Goal: Find specific page/section: Find specific page/section

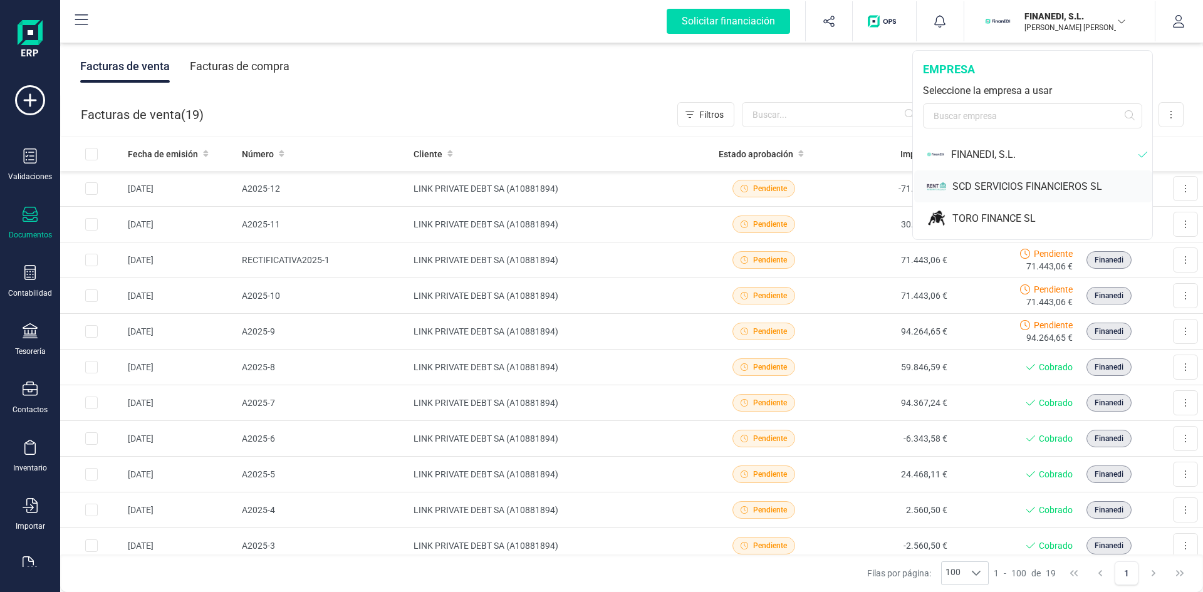
click at [1014, 182] on div "SCD SERVICIOS FINANCIEROS SL" at bounding box center [1052, 186] width 200 height 15
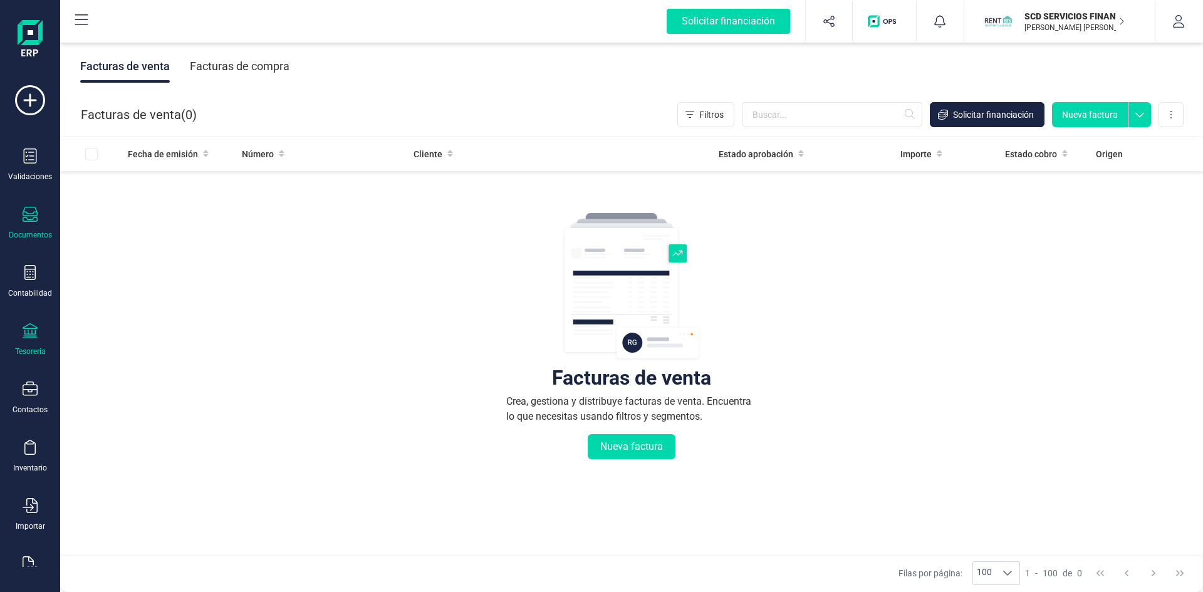
click at [34, 333] on icon at bounding box center [30, 330] width 15 height 15
click at [44, 333] on div "Tesorería" at bounding box center [30, 339] width 50 height 33
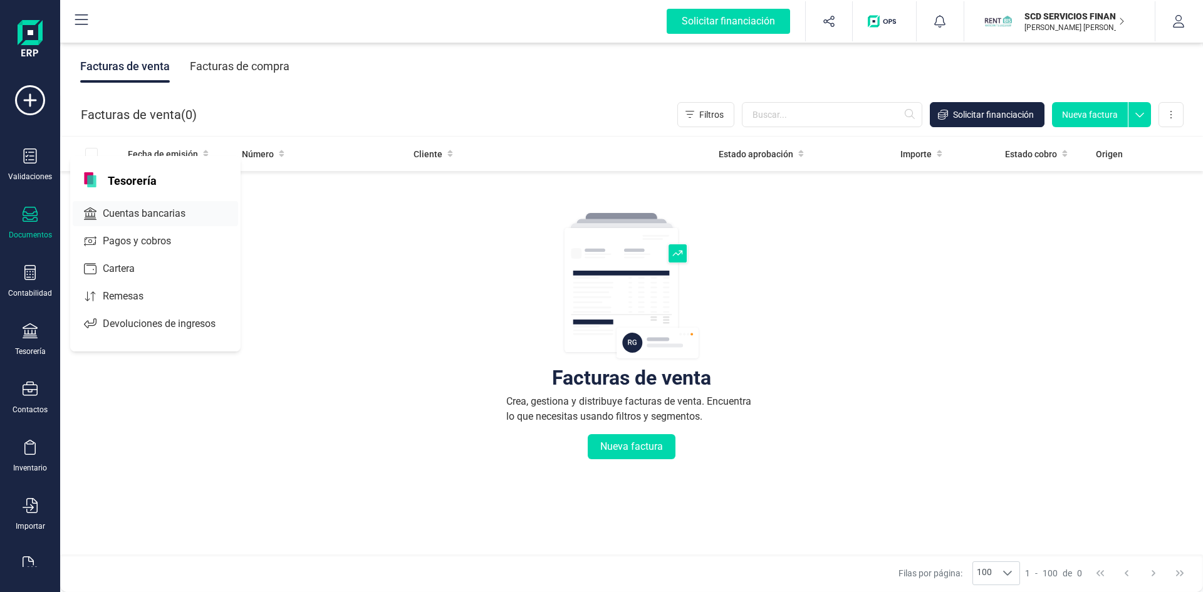
click at [129, 208] on span "Cuentas bancarias" at bounding box center [153, 213] width 110 height 15
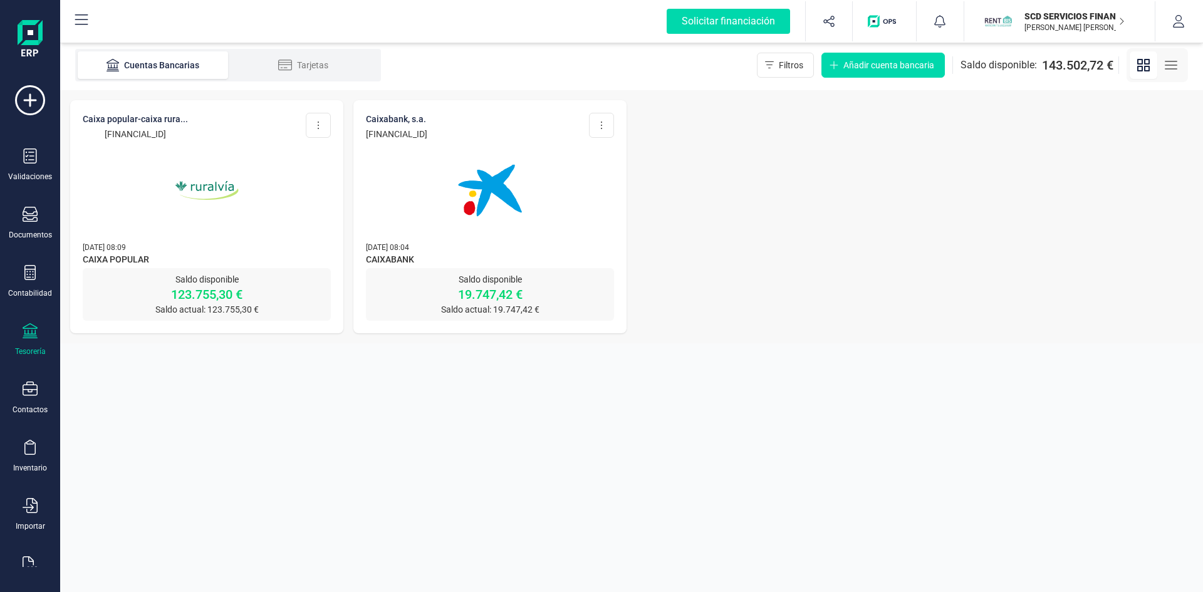
click at [207, 186] on img at bounding box center [206, 190] width 105 height 105
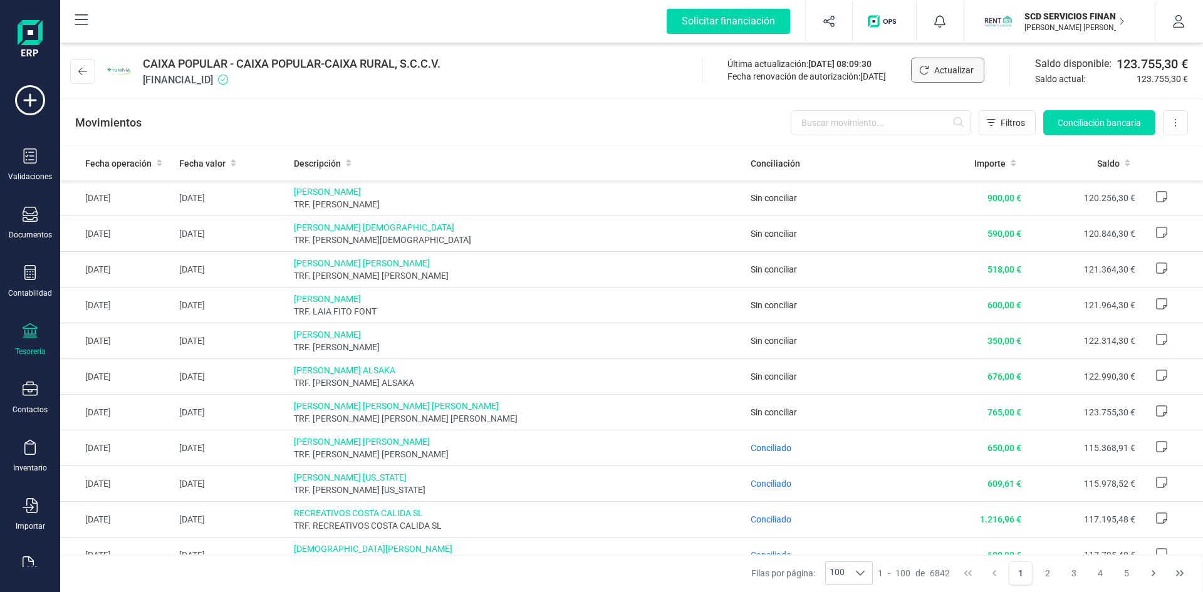
click at [942, 65] on span "Actualizar" at bounding box center [953, 70] width 39 height 13
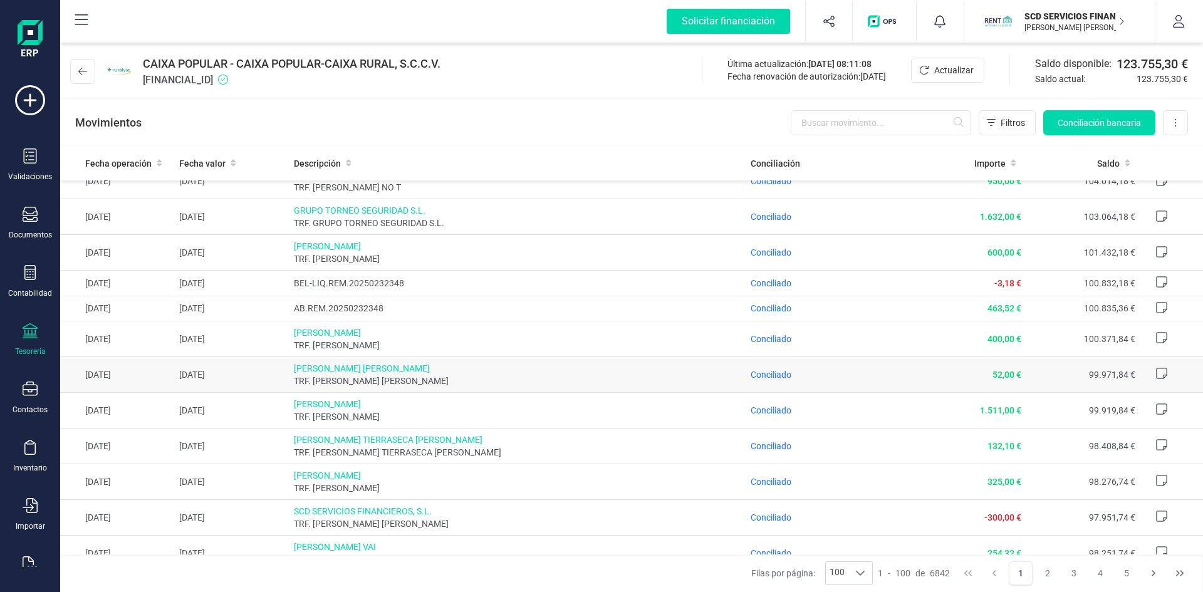
scroll to position [2888, 0]
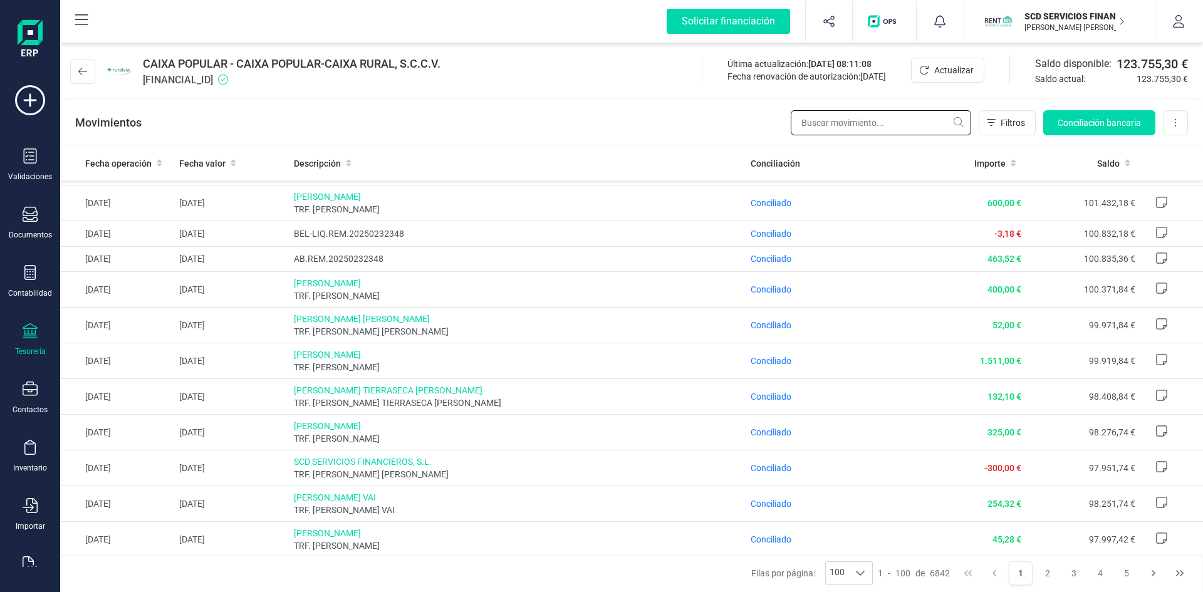
click at [850, 121] on input "text" at bounding box center [881, 122] width 180 height 25
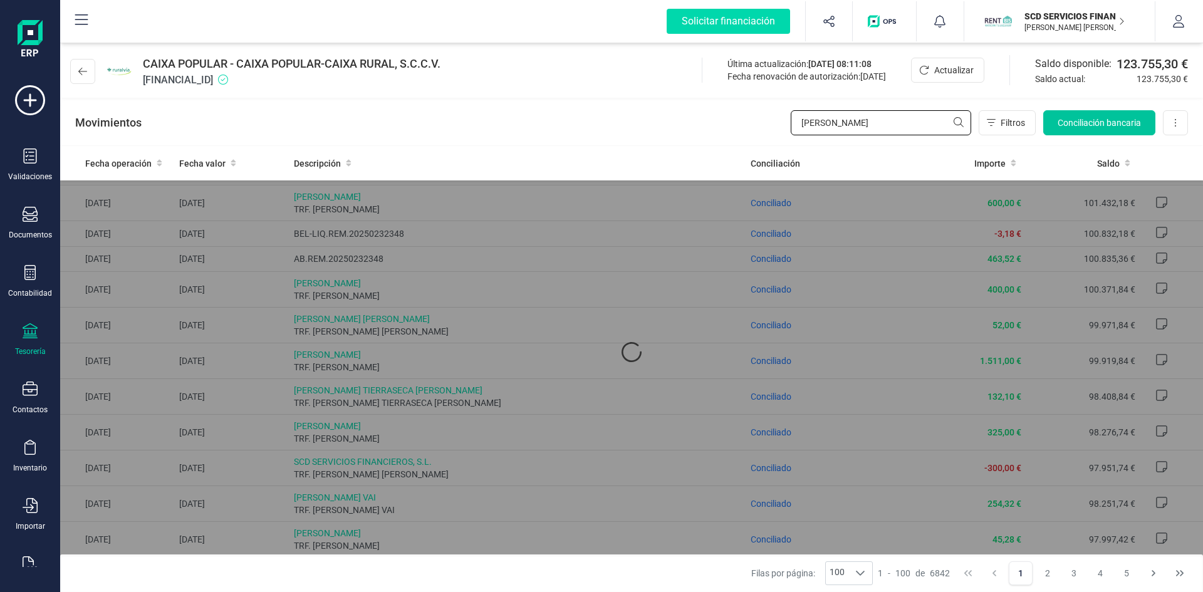
scroll to position [0, 0]
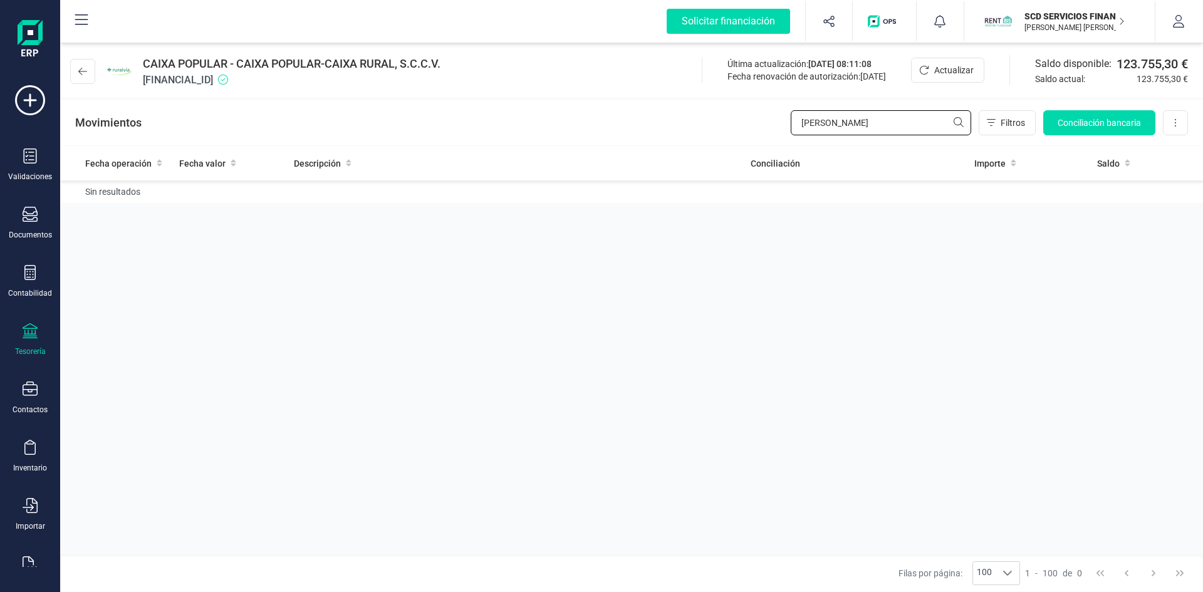
drag, startPoint x: 850, startPoint y: 119, endPoint x: 740, endPoint y: 124, distance: 109.7
click at [740, 124] on div "Movimientos [PERSON_NAME] Filtros Conciliación bancaria Descargar Excel Elimina…" at bounding box center [631, 122] width 1143 height 45
click at [954, 121] on input "[PERSON_NAME]" at bounding box center [881, 122] width 180 height 25
drag, startPoint x: 884, startPoint y: 124, endPoint x: 754, endPoint y: 121, distance: 130.3
click at [754, 121] on div "Movimientos [PERSON_NAME] Filtros Conciliación bancaria Descargar Excel Elimina…" at bounding box center [631, 122] width 1143 height 45
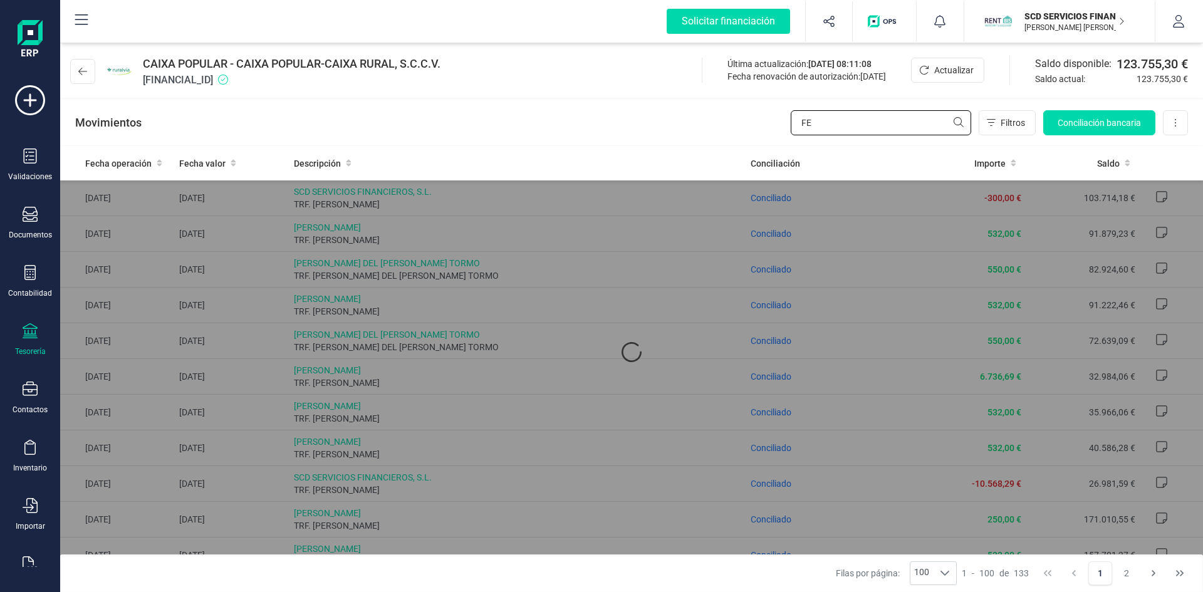
type input "F"
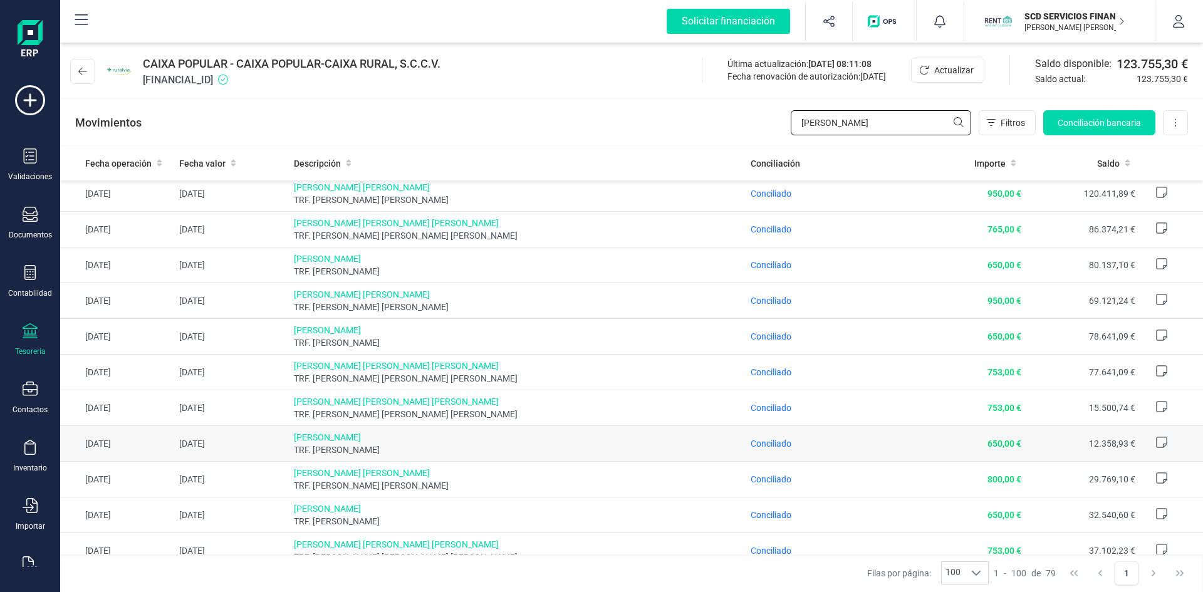
scroll to position [63, 0]
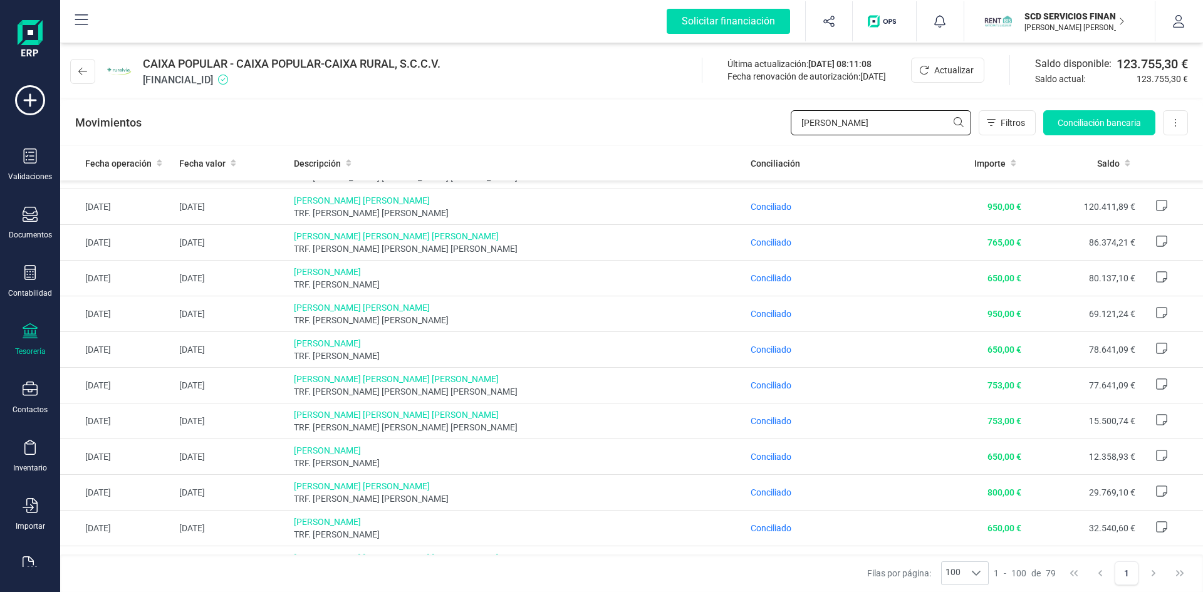
drag, startPoint x: 843, startPoint y: 122, endPoint x: 781, endPoint y: 132, distance: 62.9
click at [781, 133] on div "Movimientos [PERSON_NAME] Conciliación bancaria Descargar Excel Eliminar cuenta" at bounding box center [631, 122] width 1143 height 45
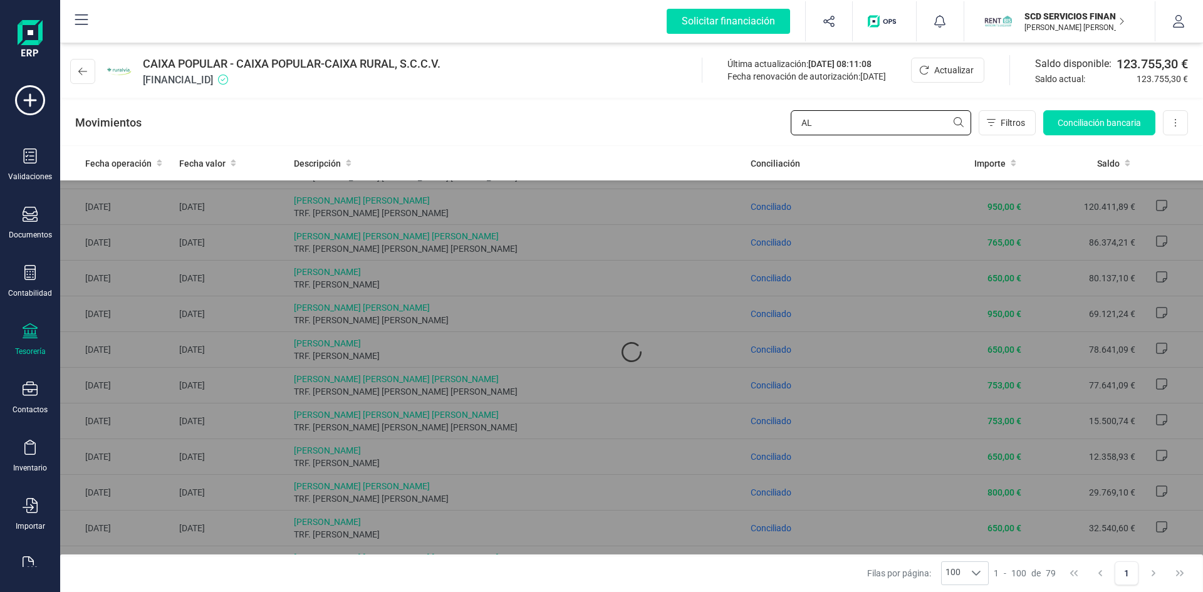
scroll to position [0, 0]
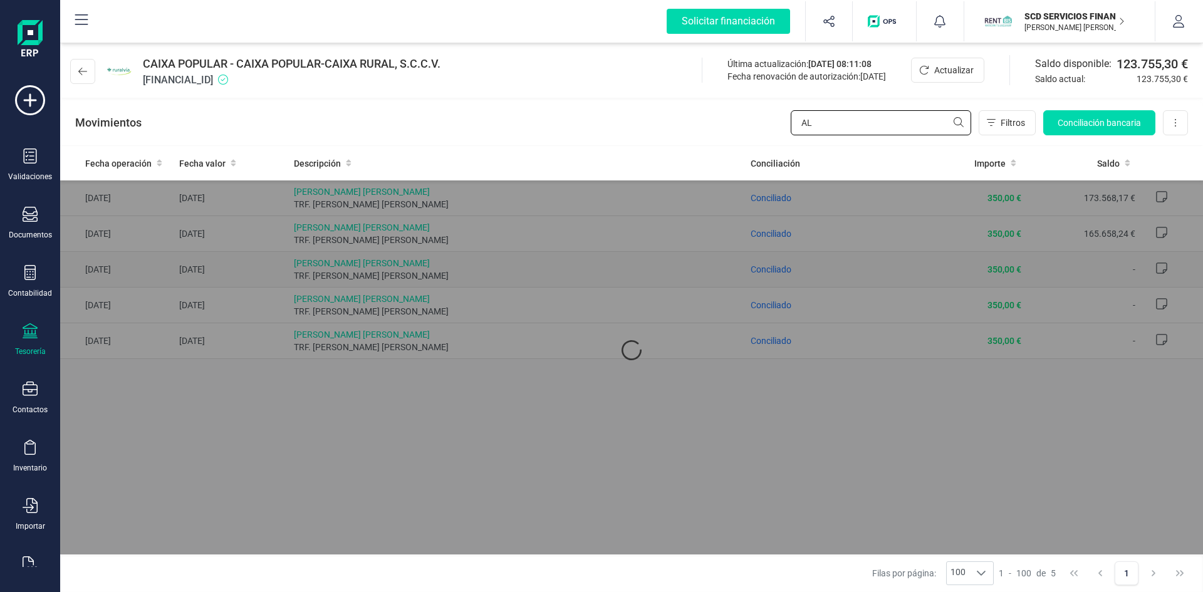
type input "A"
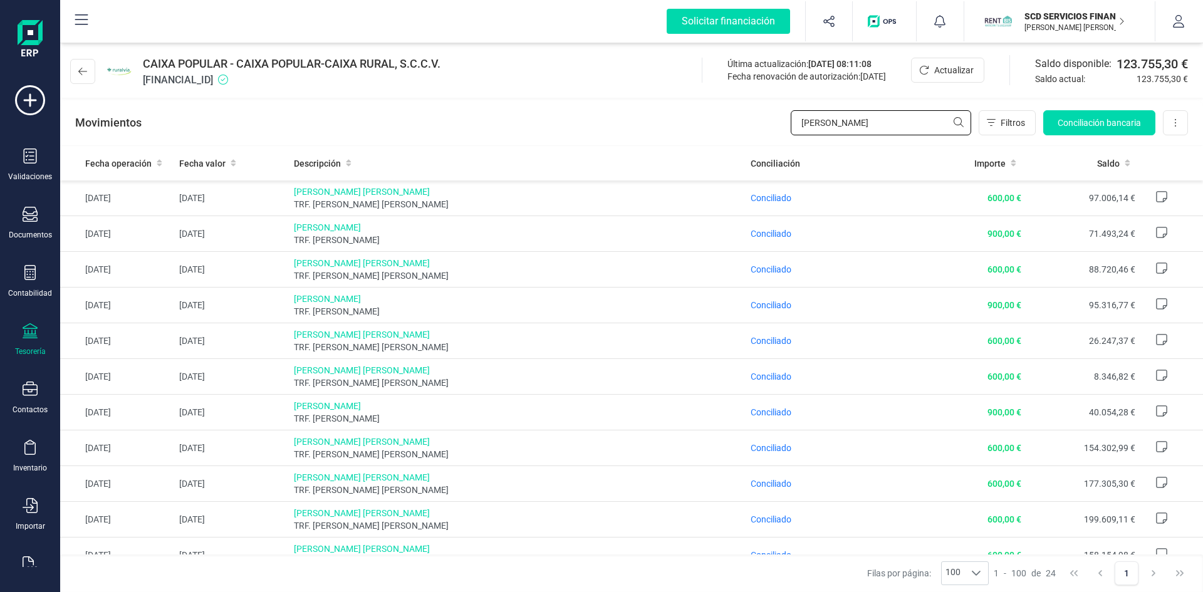
drag, startPoint x: 864, startPoint y: 128, endPoint x: 771, endPoint y: 127, distance: 93.4
click at [770, 127] on div "Movimientos [PERSON_NAME] Conciliación bancaria Descargar Excel Eliminar cuenta" at bounding box center [631, 122] width 1143 height 45
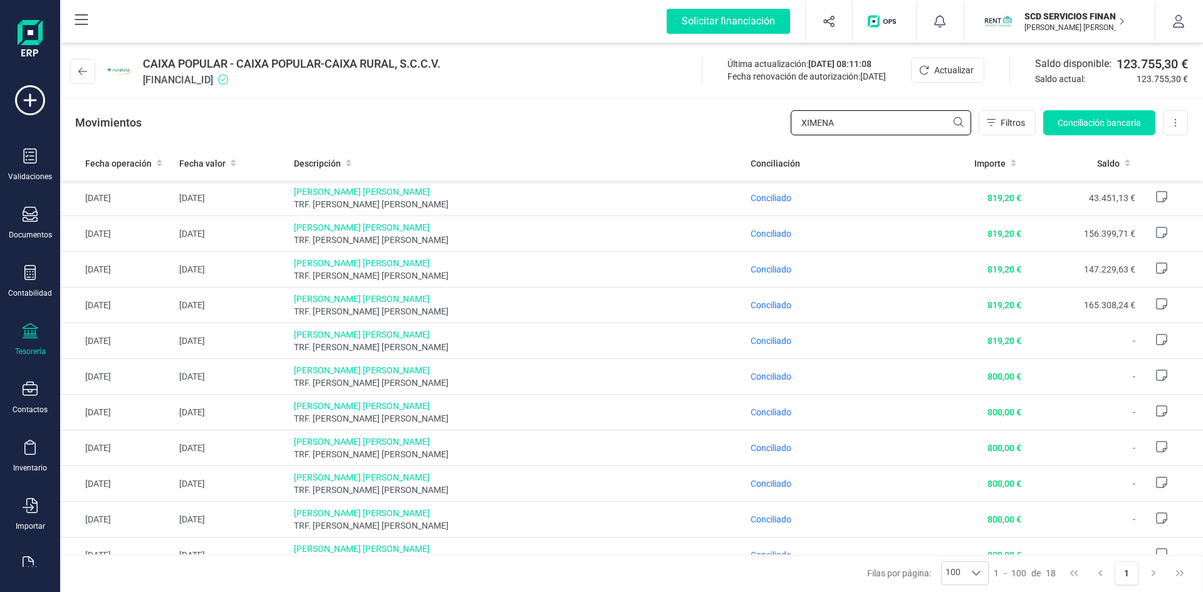
type input "XIMENA"
click at [1083, 6] on button "SCD SERVICIOS FINANCIEROS [PERSON_NAME] [PERSON_NAME] VOZMEDIANO [PERSON_NAME]" at bounding box center [1059, 21] width 160 height 40
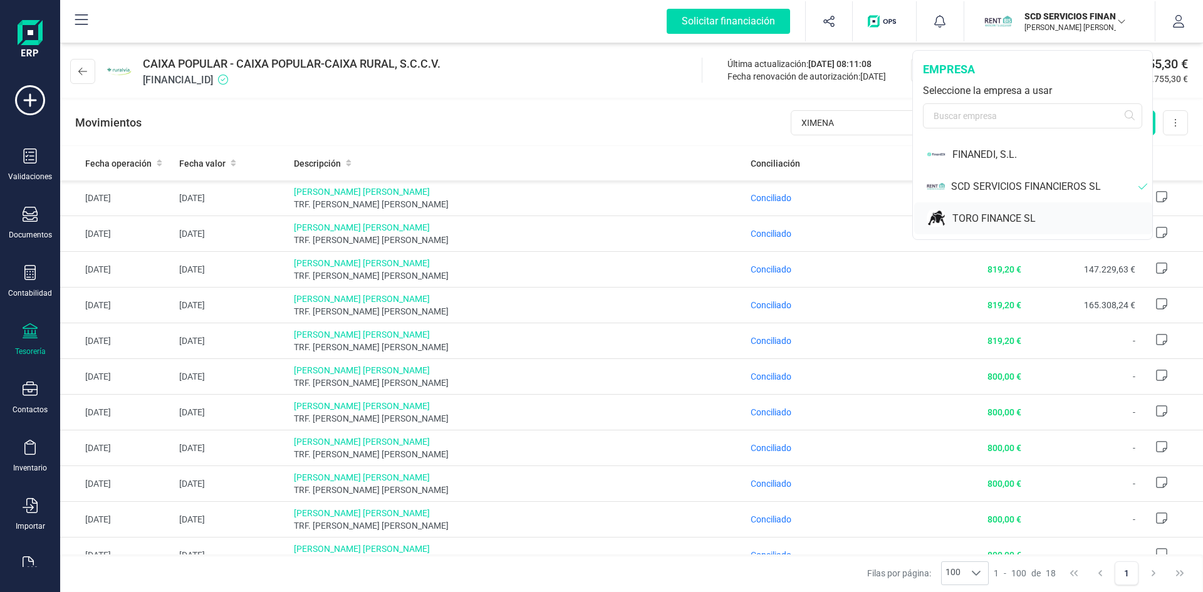
click at [1011, 215] on div "TORO FINANCE SL" at bounding box center [1052, 218] width 200 height 15
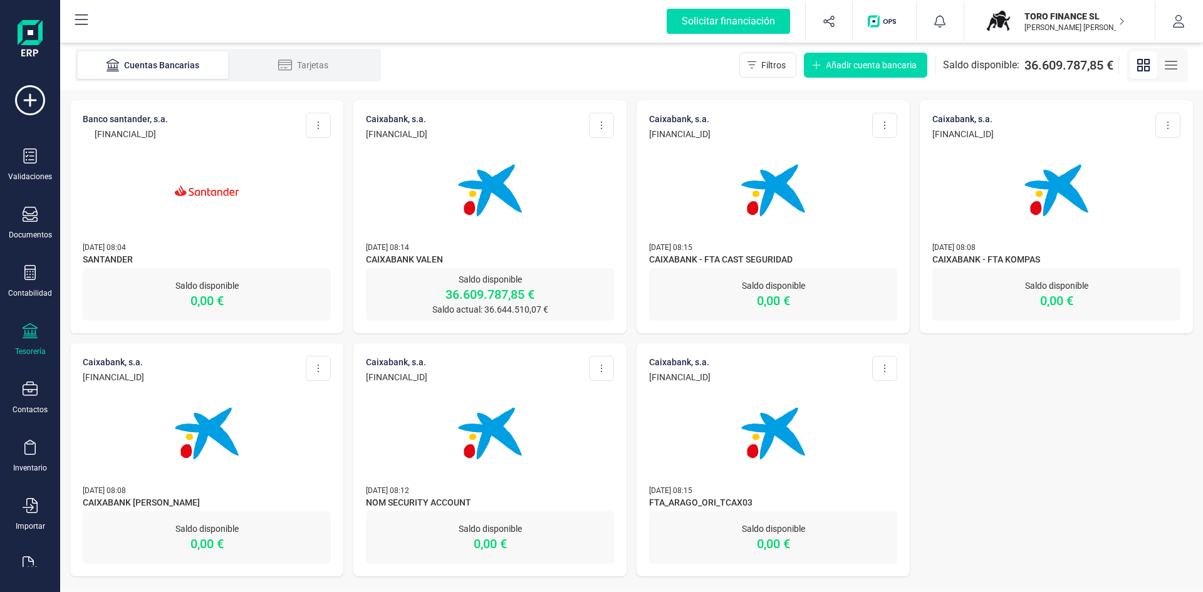
click at [509, 278] on p "Saldo disponible" at bounding box center [490, 279] width 248 height 13
click at [507, 279] on p "Saldo disponible" at bounding box center [490, 279] width 248 height 13
click at [494, 281] on p "Saldo disponible" at bounding box center [490, 279] width 248 height 13
click at [484, 278] on p "Saldo disponible" at bounding box center [490, 279] width 248 height 13
click at [428, 249] on p "[DATE] 08:14" at bounding box center [490, 247] width 248 height 13
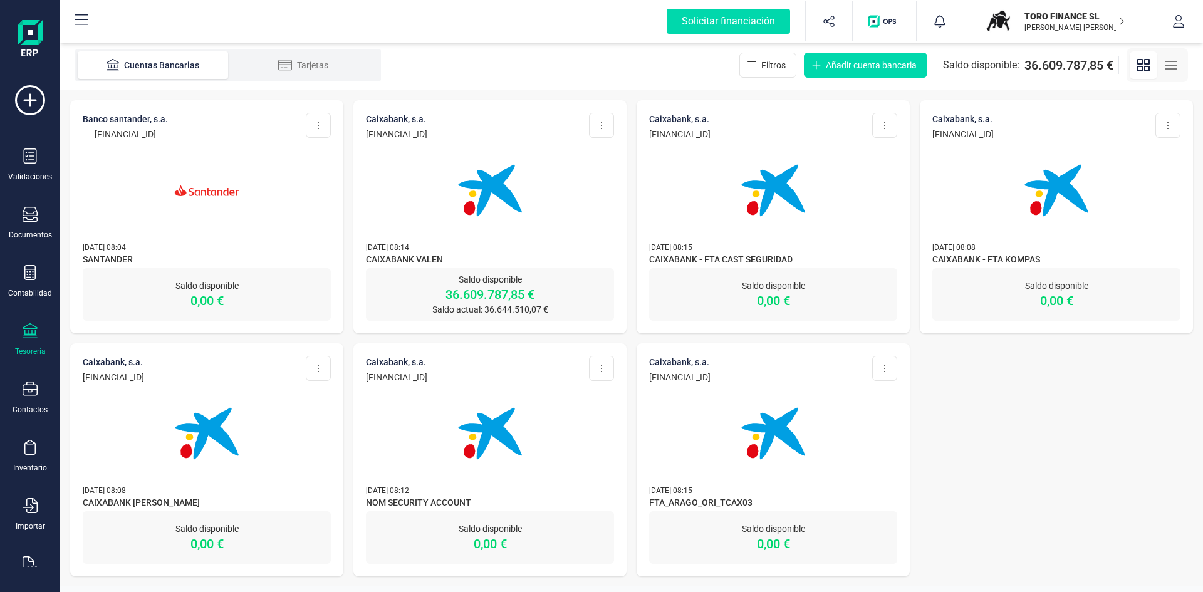
click at [426, 113] on p "CAIXABANK, S.A." at bounding box center [396, 119] width 61 height 13
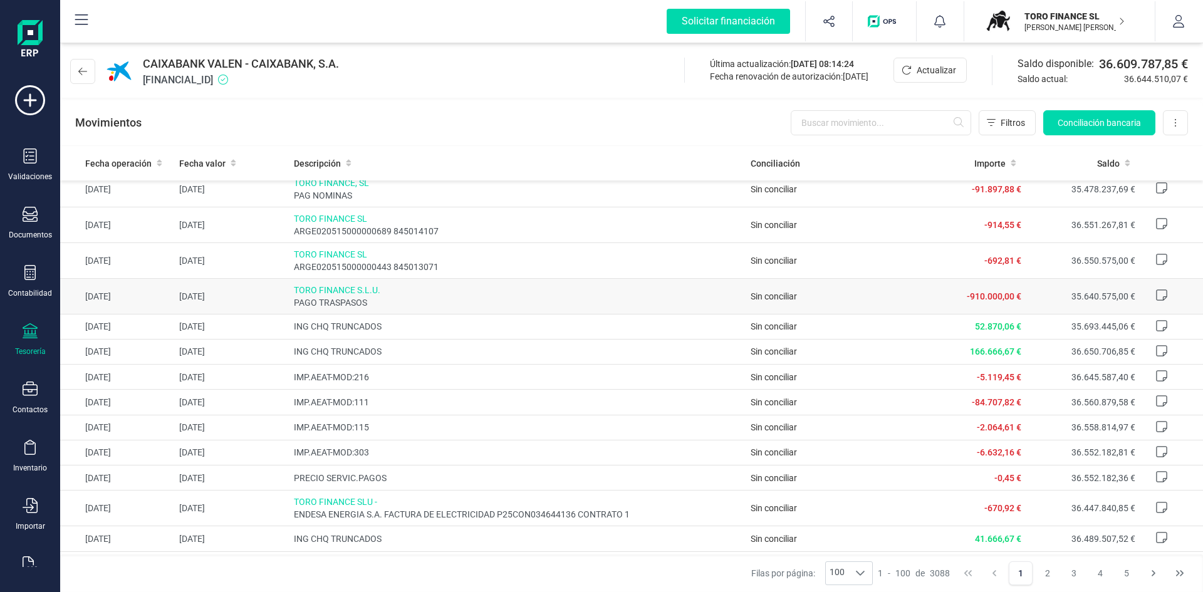
scroll to position [877, 0]
